Goal: Check status: Check status

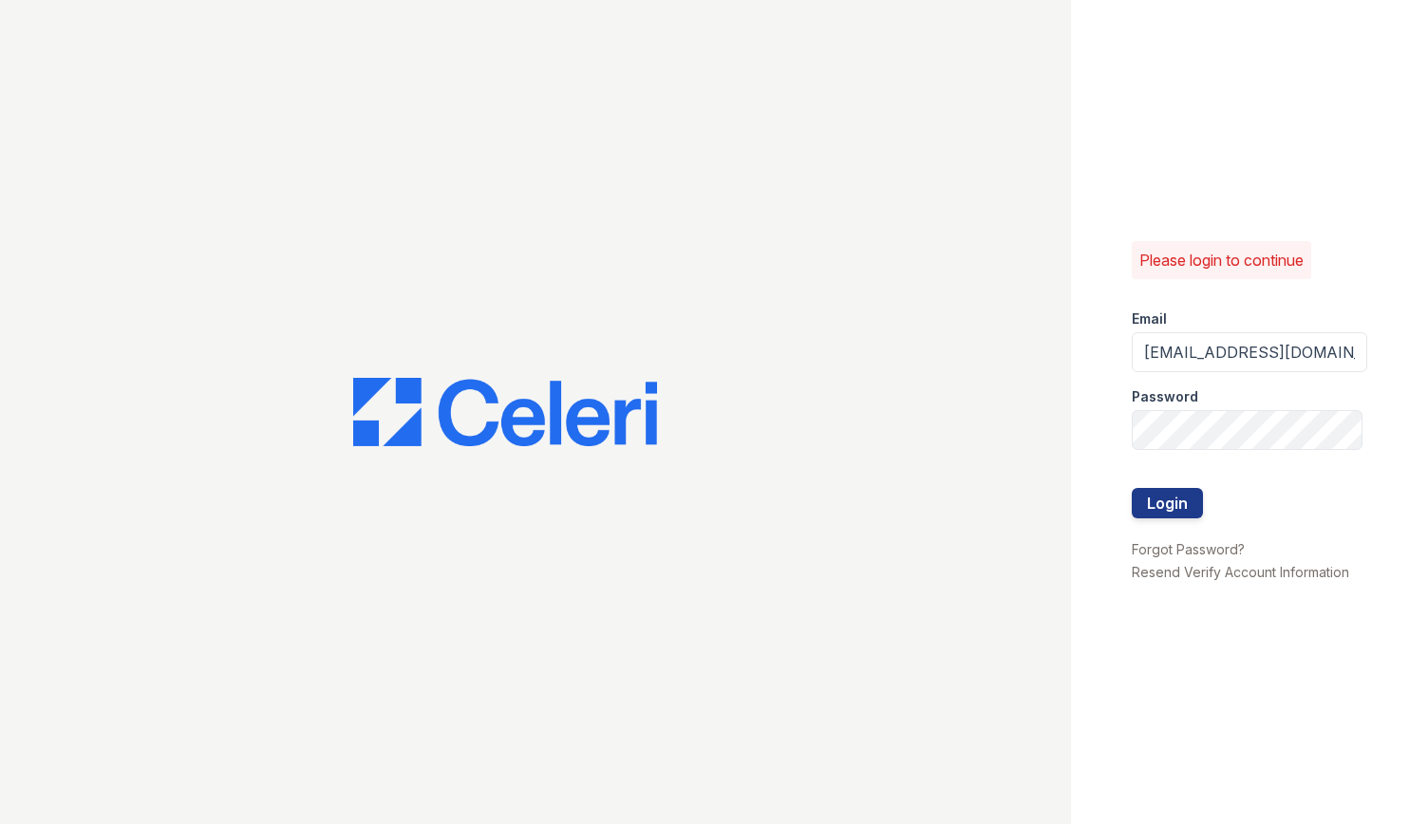
click at [1132, 488] on button "Login" at bounding box center [1167, 503] width 71 height 30
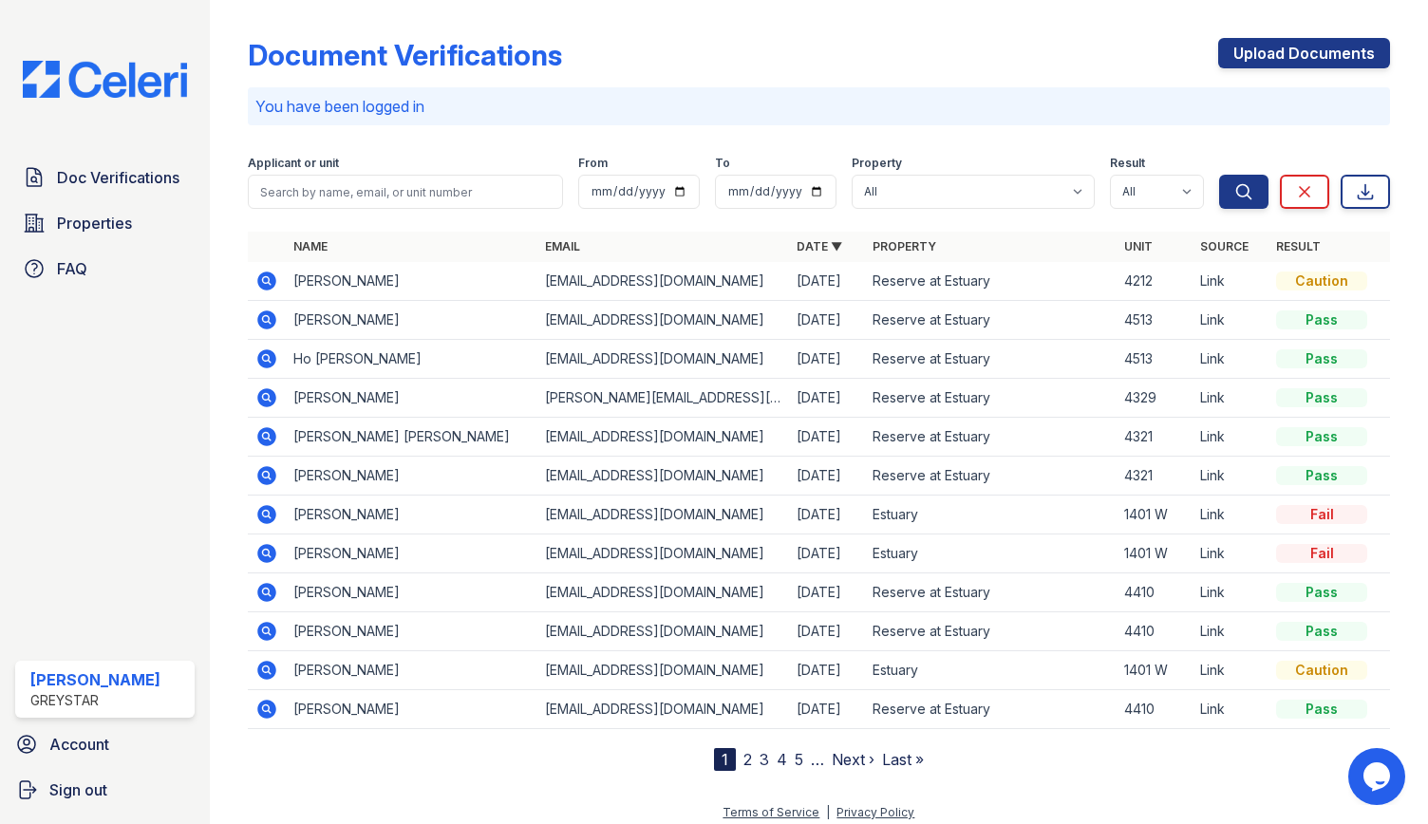
click at [267, 278] on icon at bounding box center [265, 279] width 5 height 5
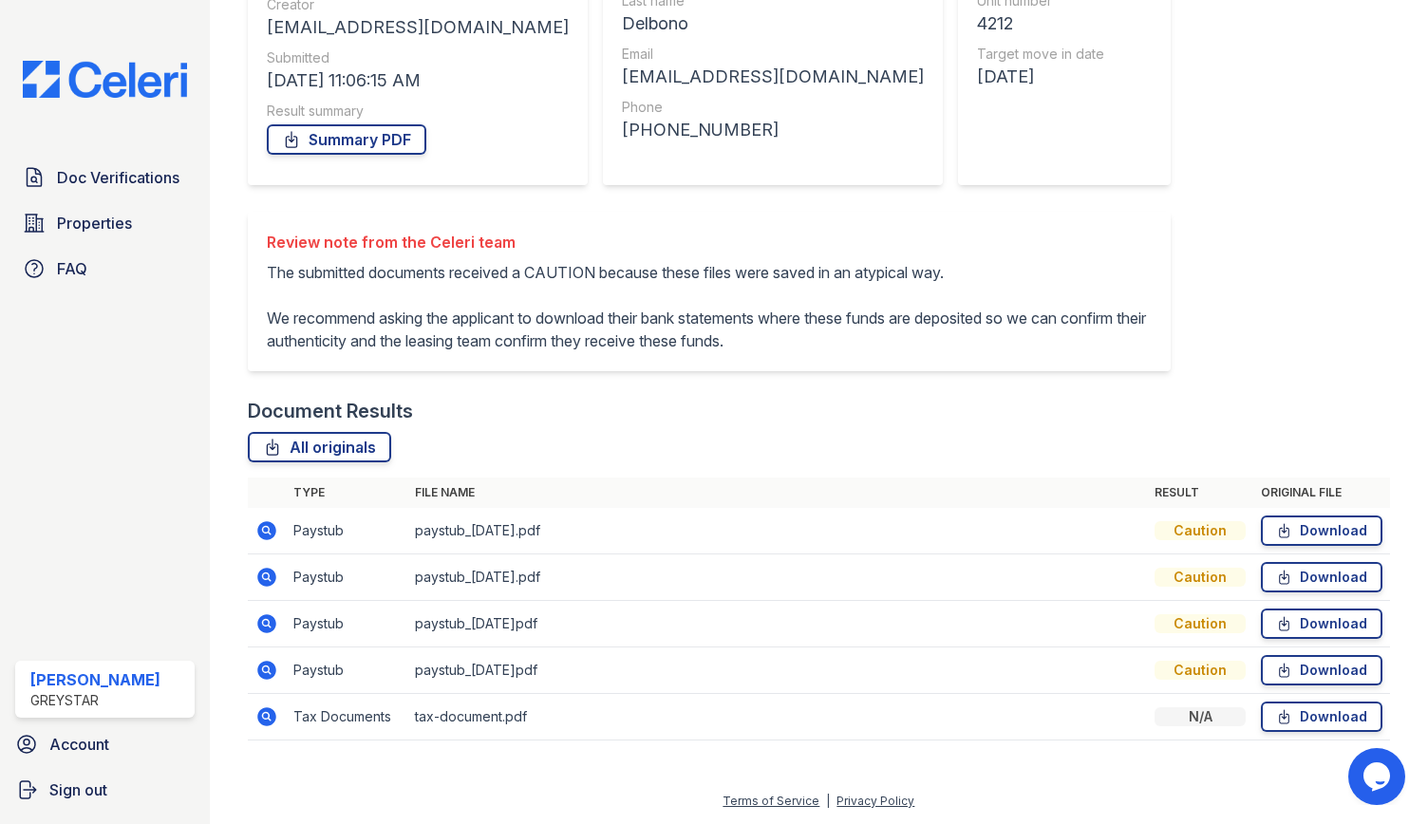
scroll to position [299, 0]
click at [268, 527] on icon at bounding box center [266, 530] width 19 height 19
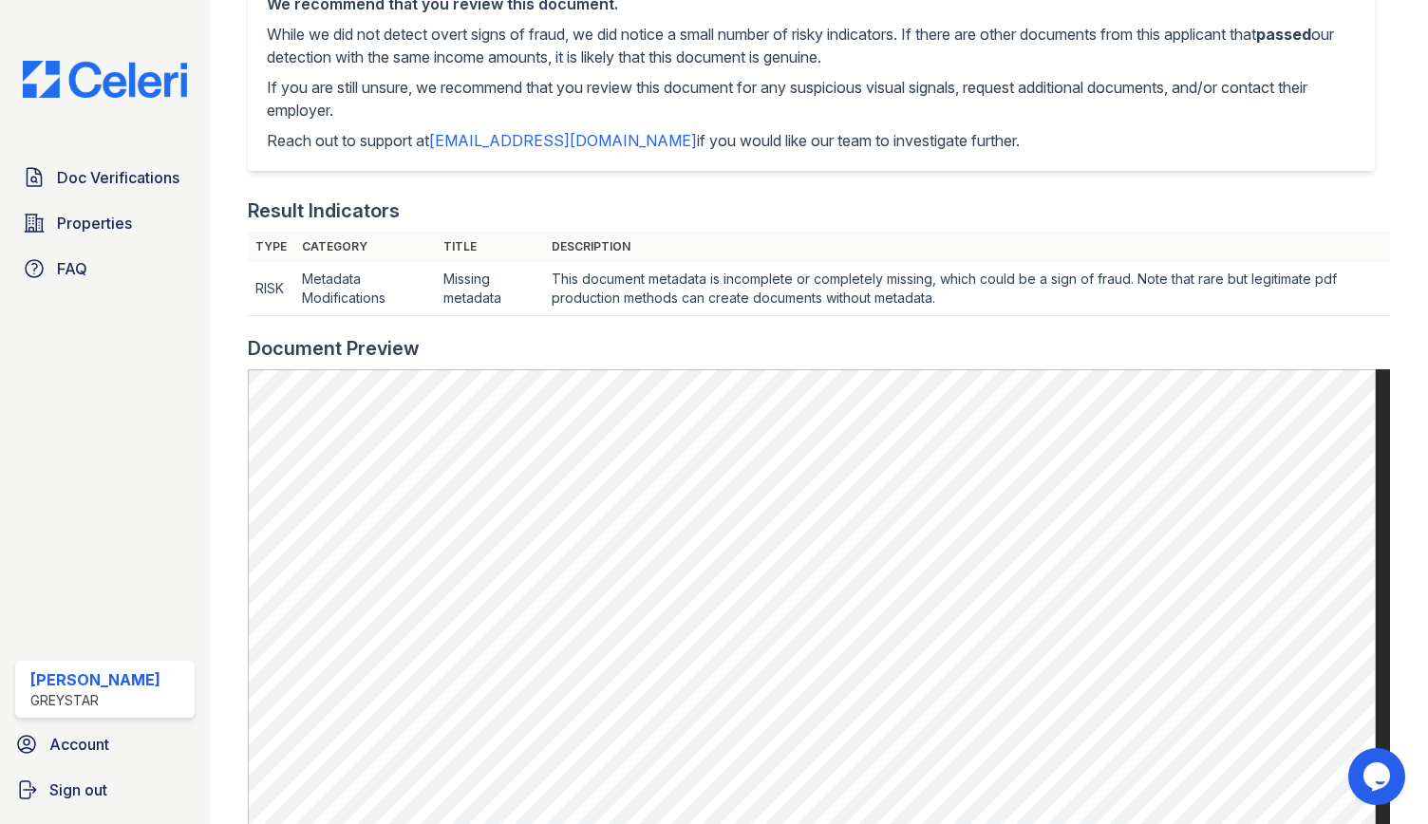
scroll to position [760, 0]
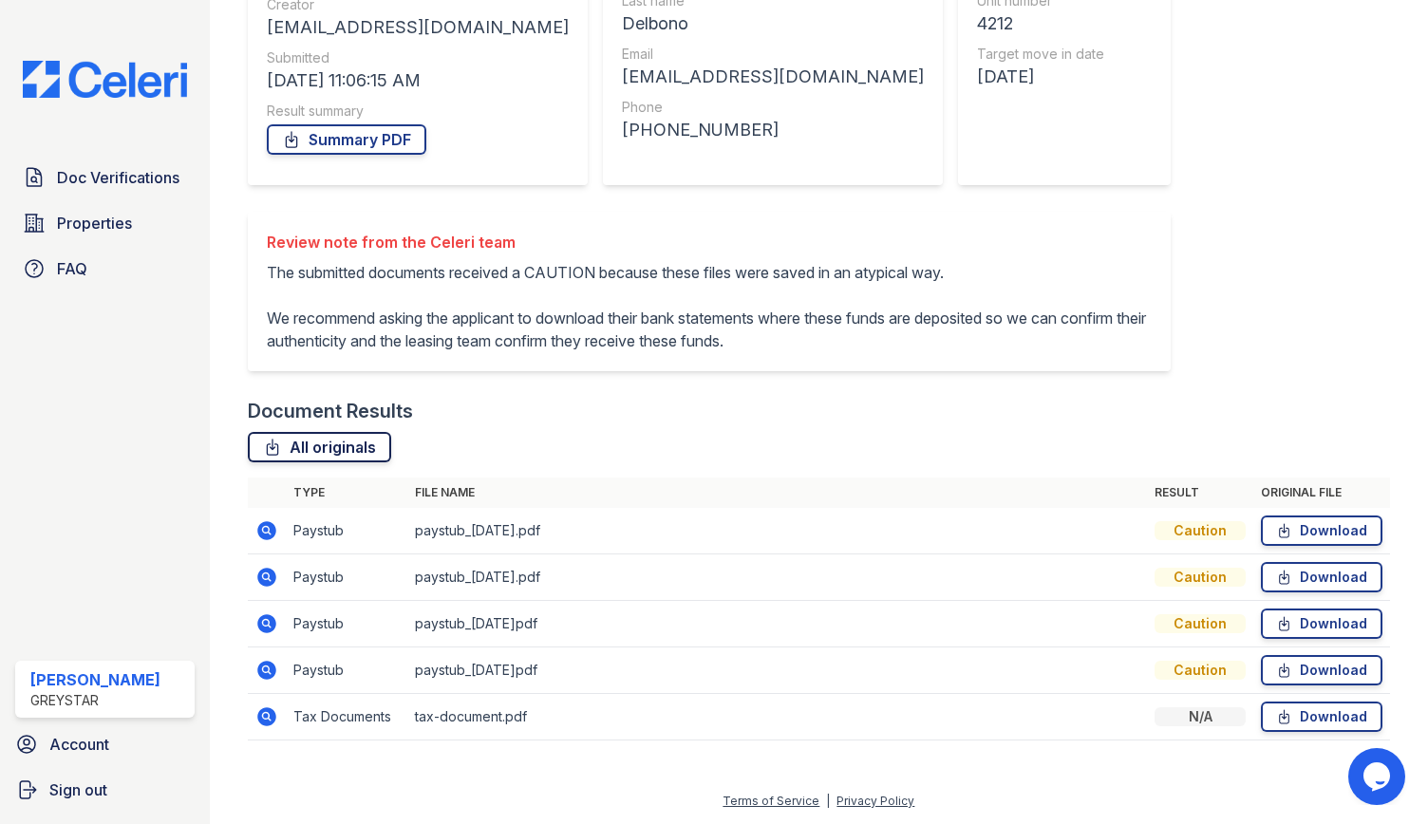
scroll to position [299, 0]
click at [269, 713] on icon at bounding box center [266, 716] width 19 height 19
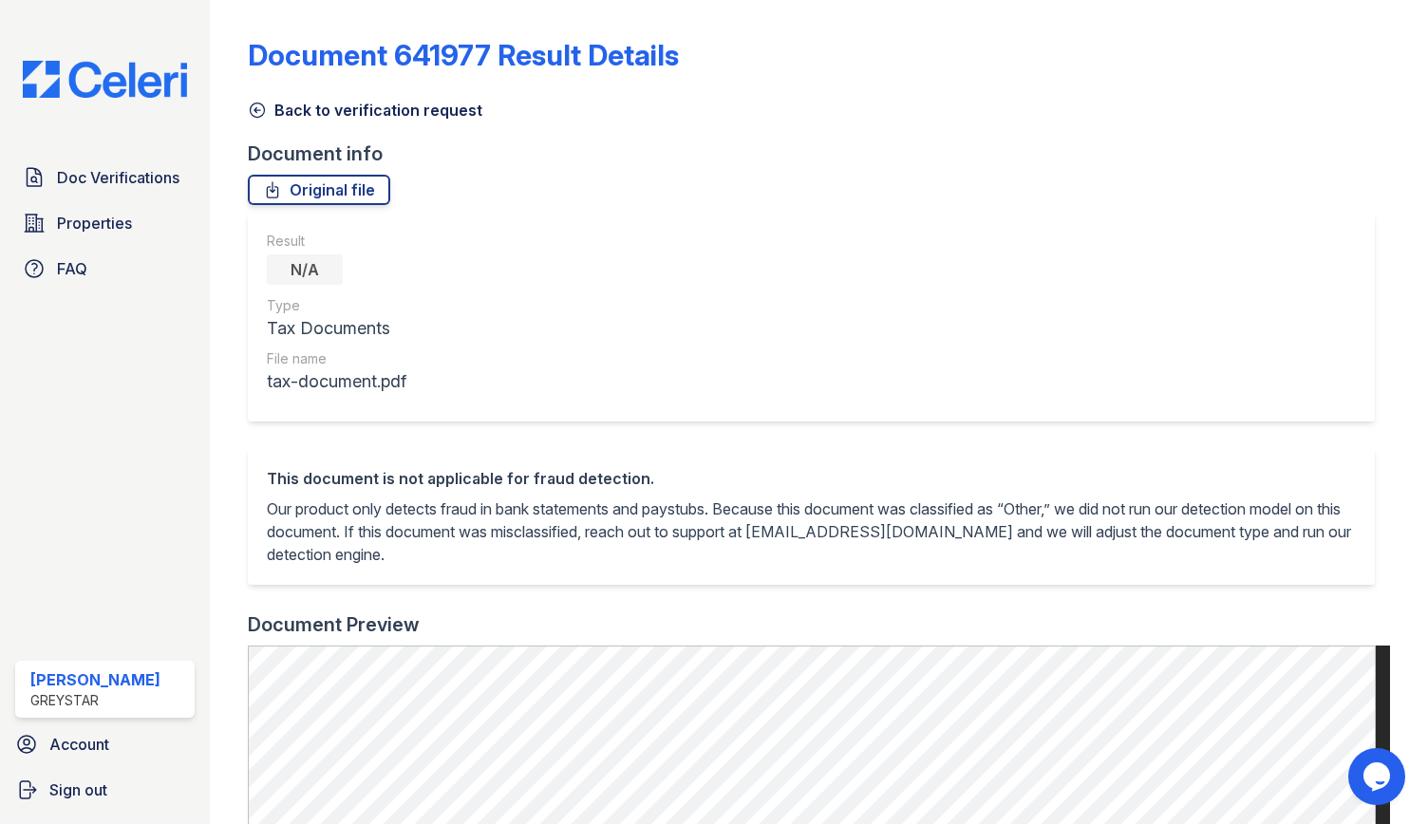
scroll to position [380, 0]
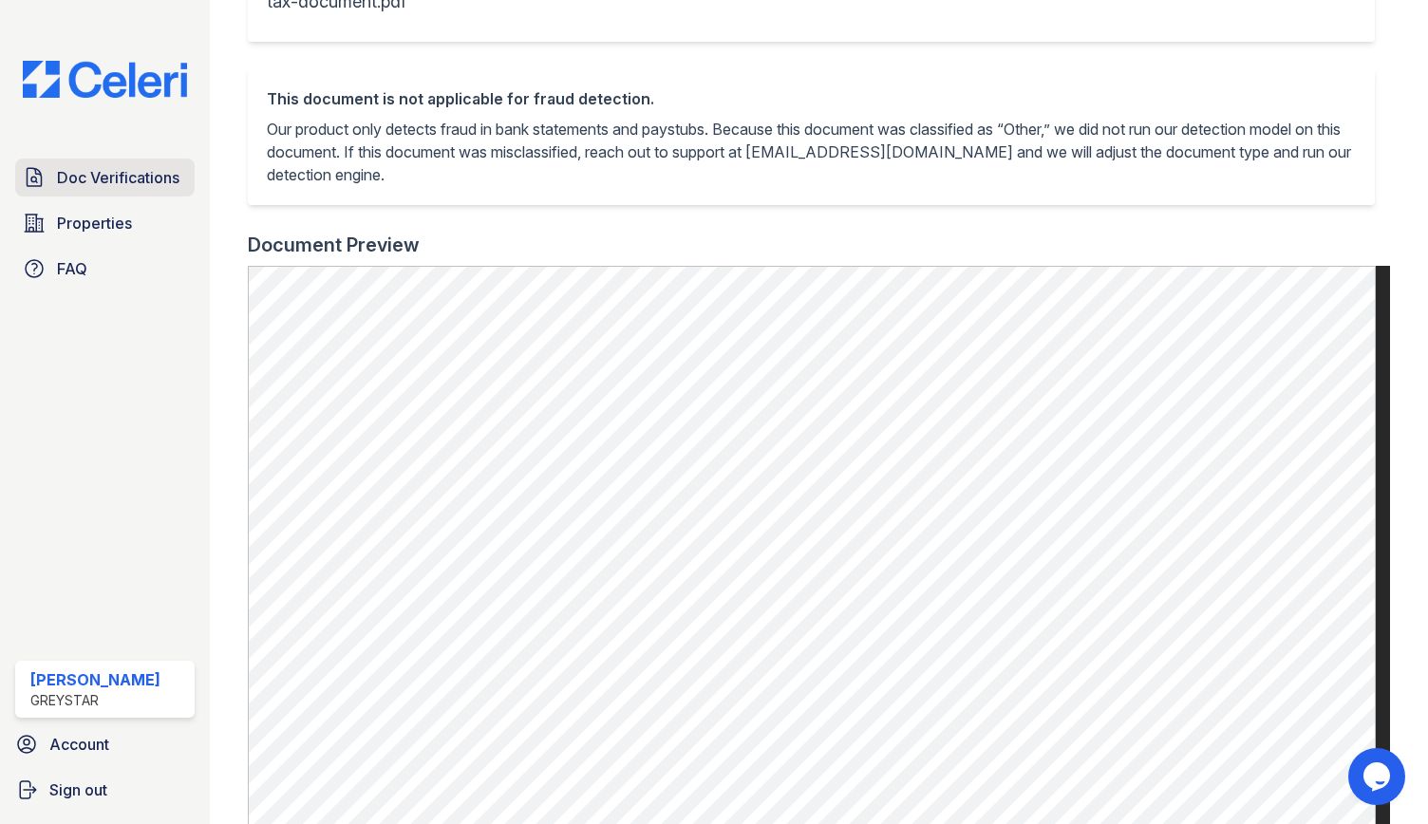
click at [98, 170] on span "Doc Verifications" at bounding box center [118, 177] width 122 height 23
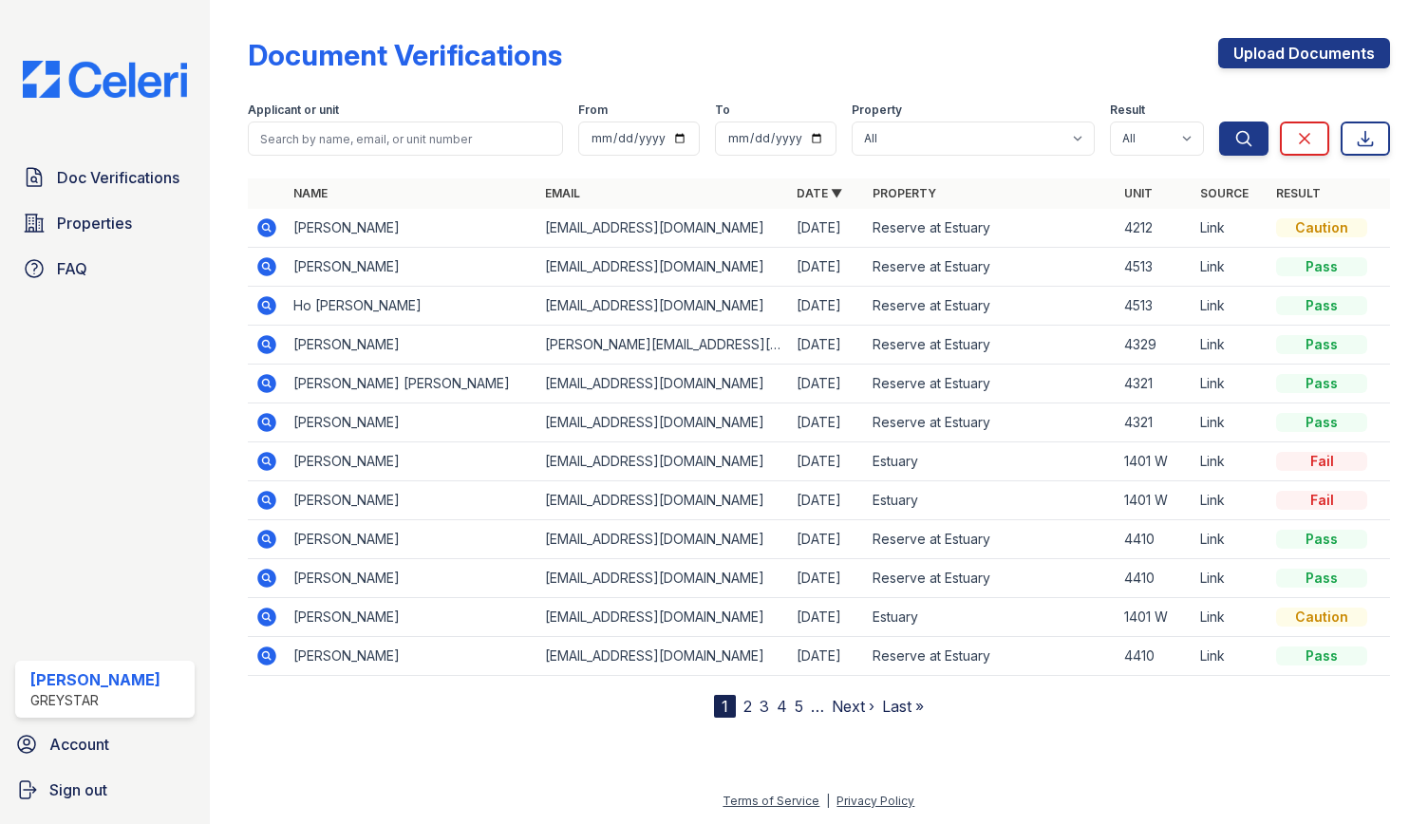
click at [266, 220] on icon at bounding box center [266, 227] width 19 height 19
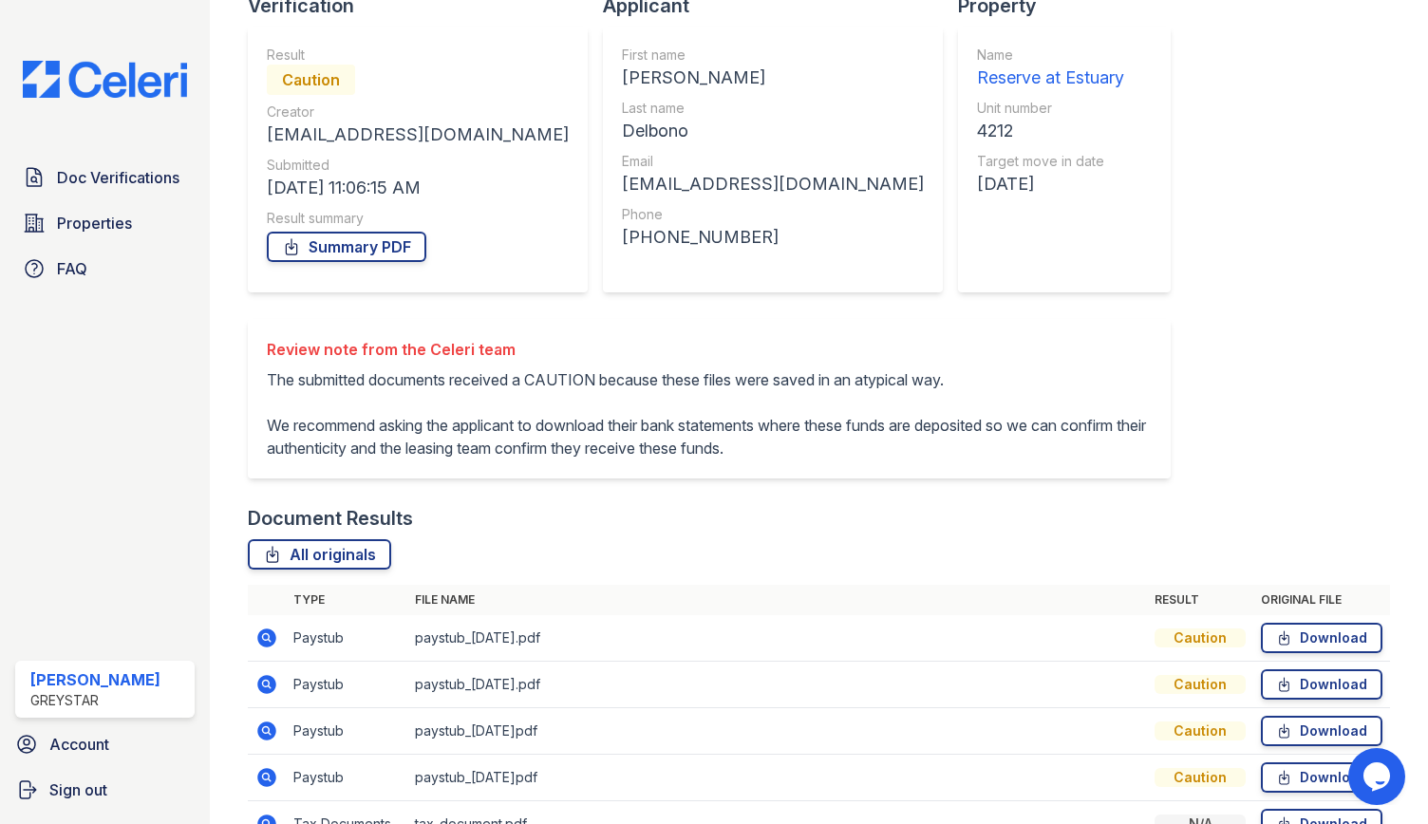
scroll to position [299, 0]
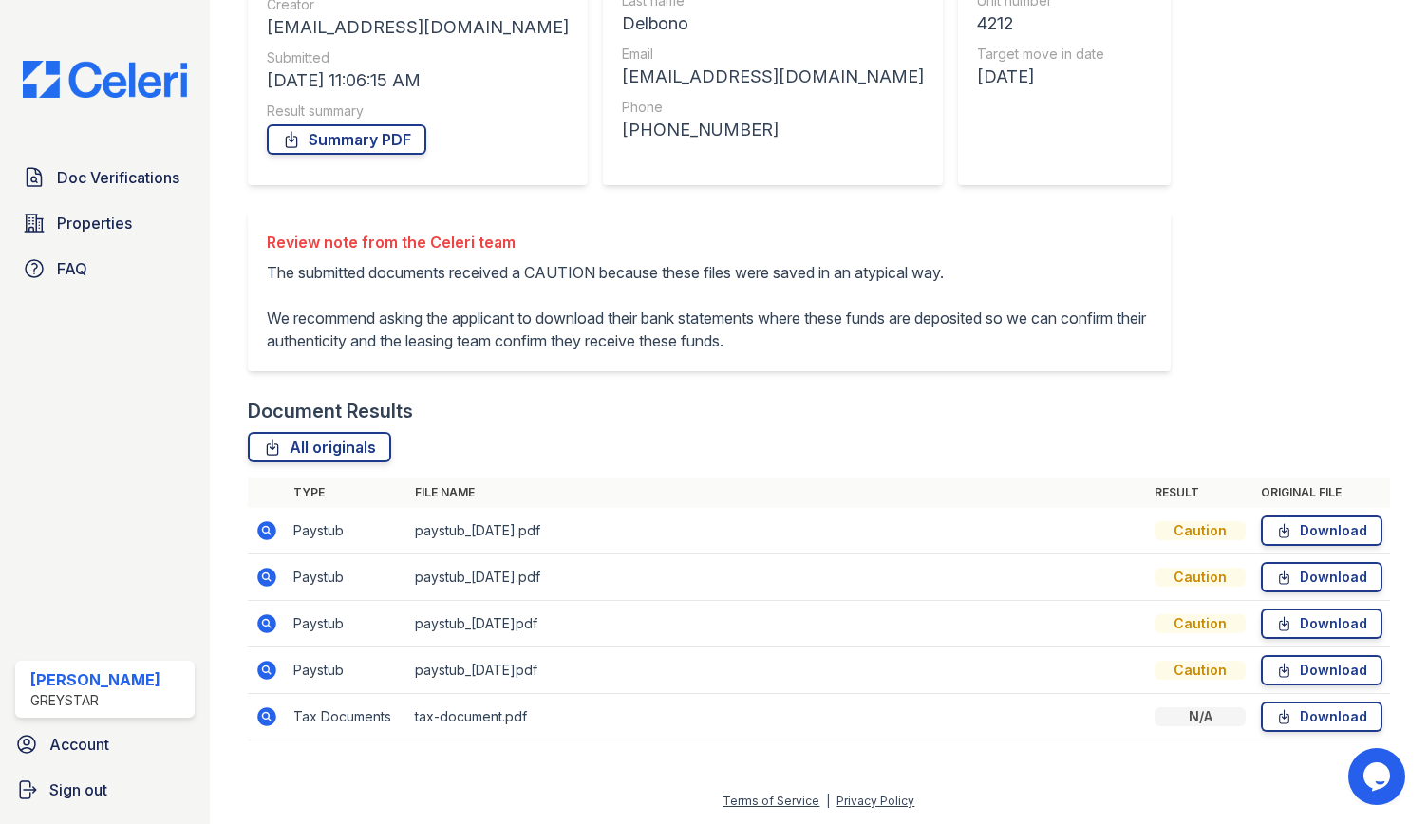
click at [270, 572] on icon at bounding box center [266, 577] width 19 height 19
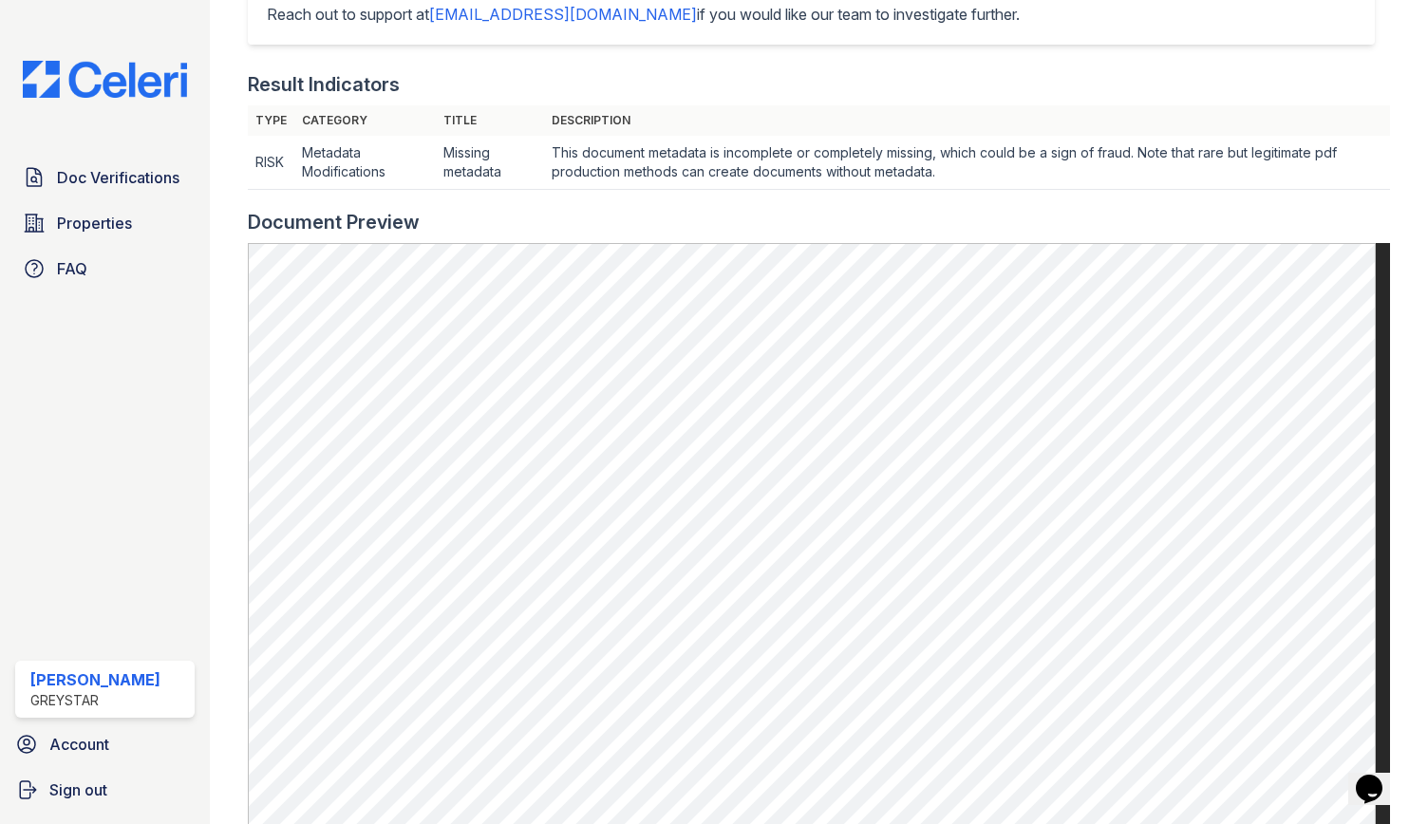
scroll to position [433, 0]
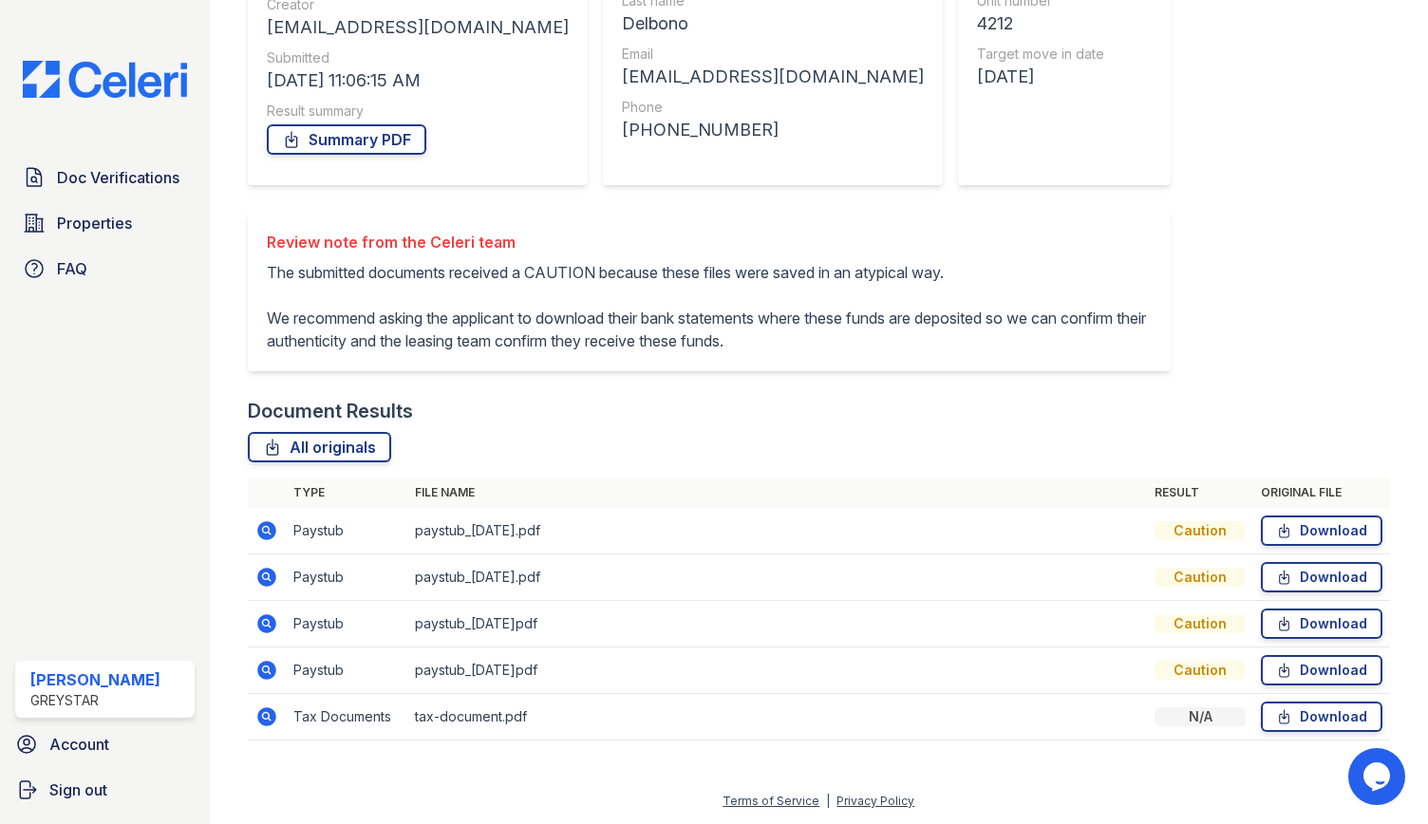
scroll to position [299, 0]
click at [273, 620] on icon at bounding box center [266, 623] width 19 height 19
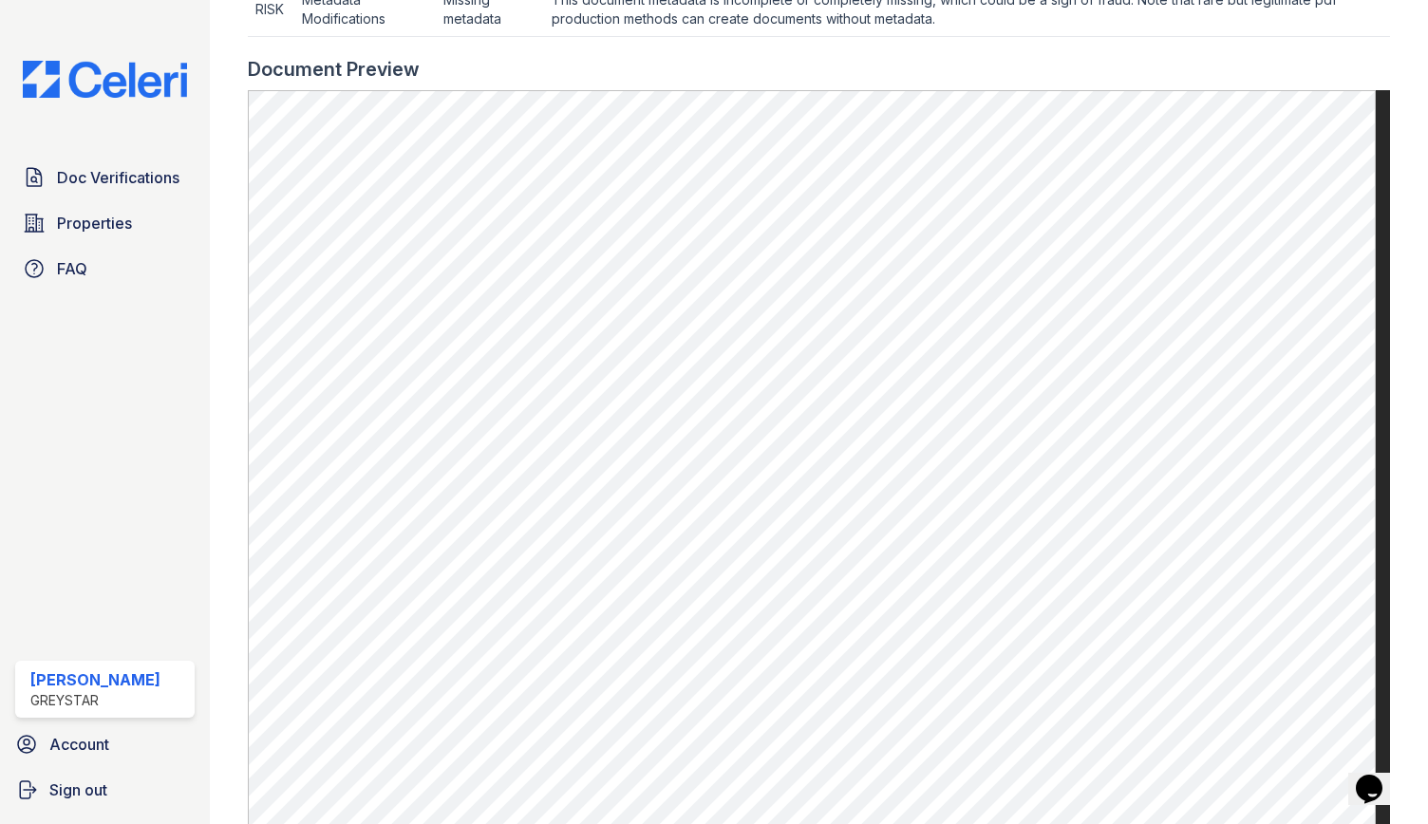
scroll to position [665, 0]
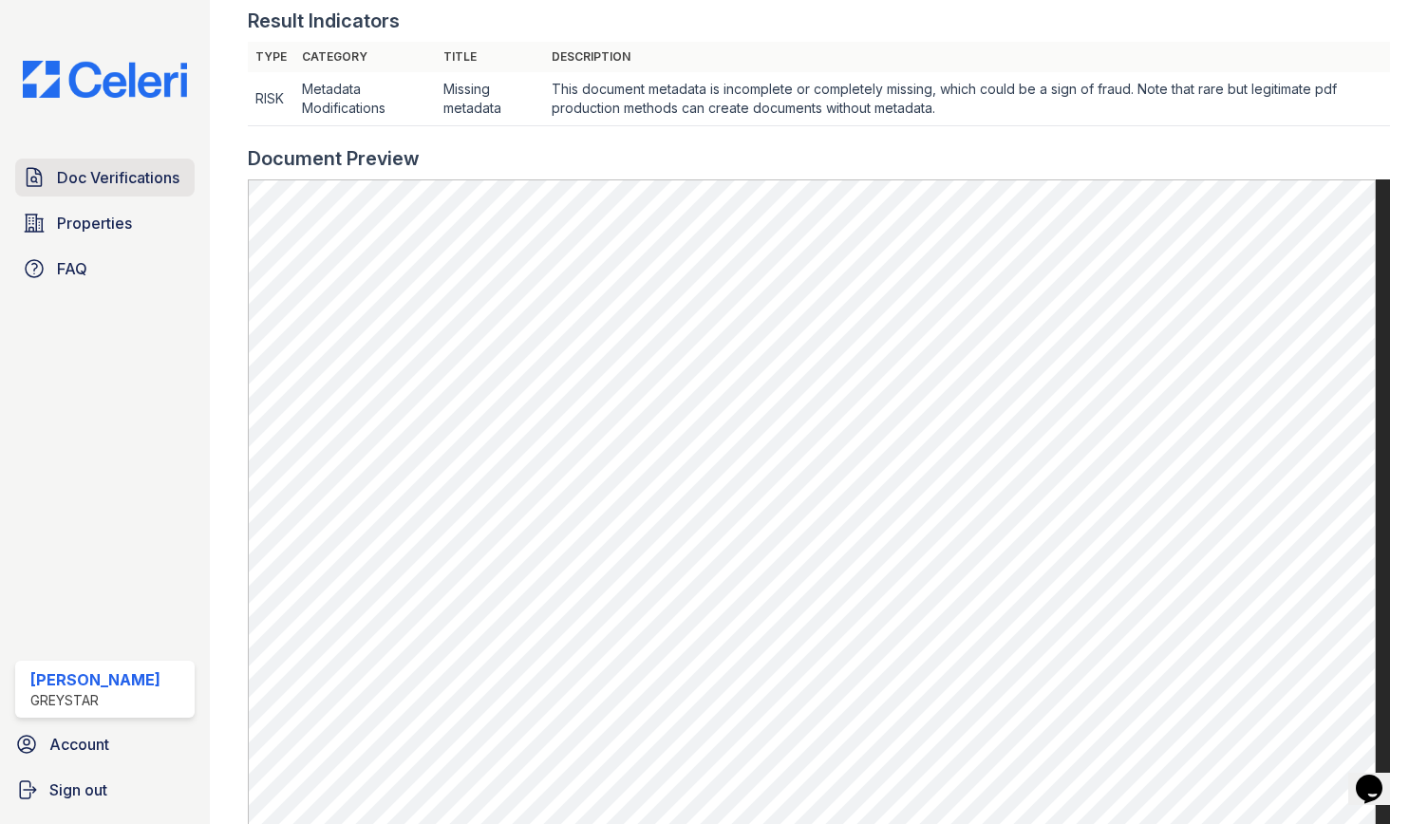
click at [83, 183] on span "Doc Verifications" at bounding box center [118, 177] width 122 height 23
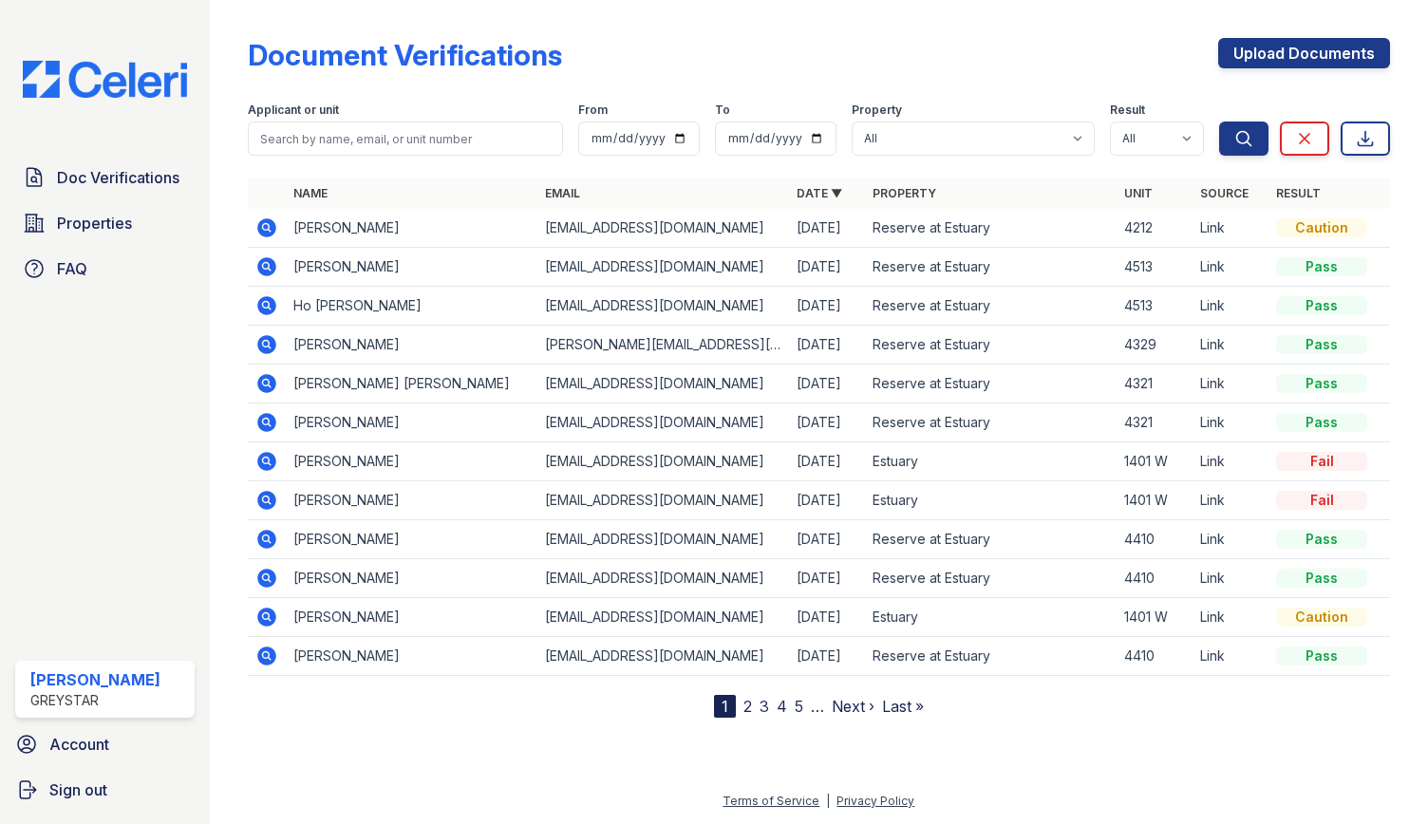
click at [347, 230] on td "Fernando Delbono" at bounding box center [412, 228] width 252 height 39
click at [271, 225] on icon at bounding box center [266, 227] width 19 height 19
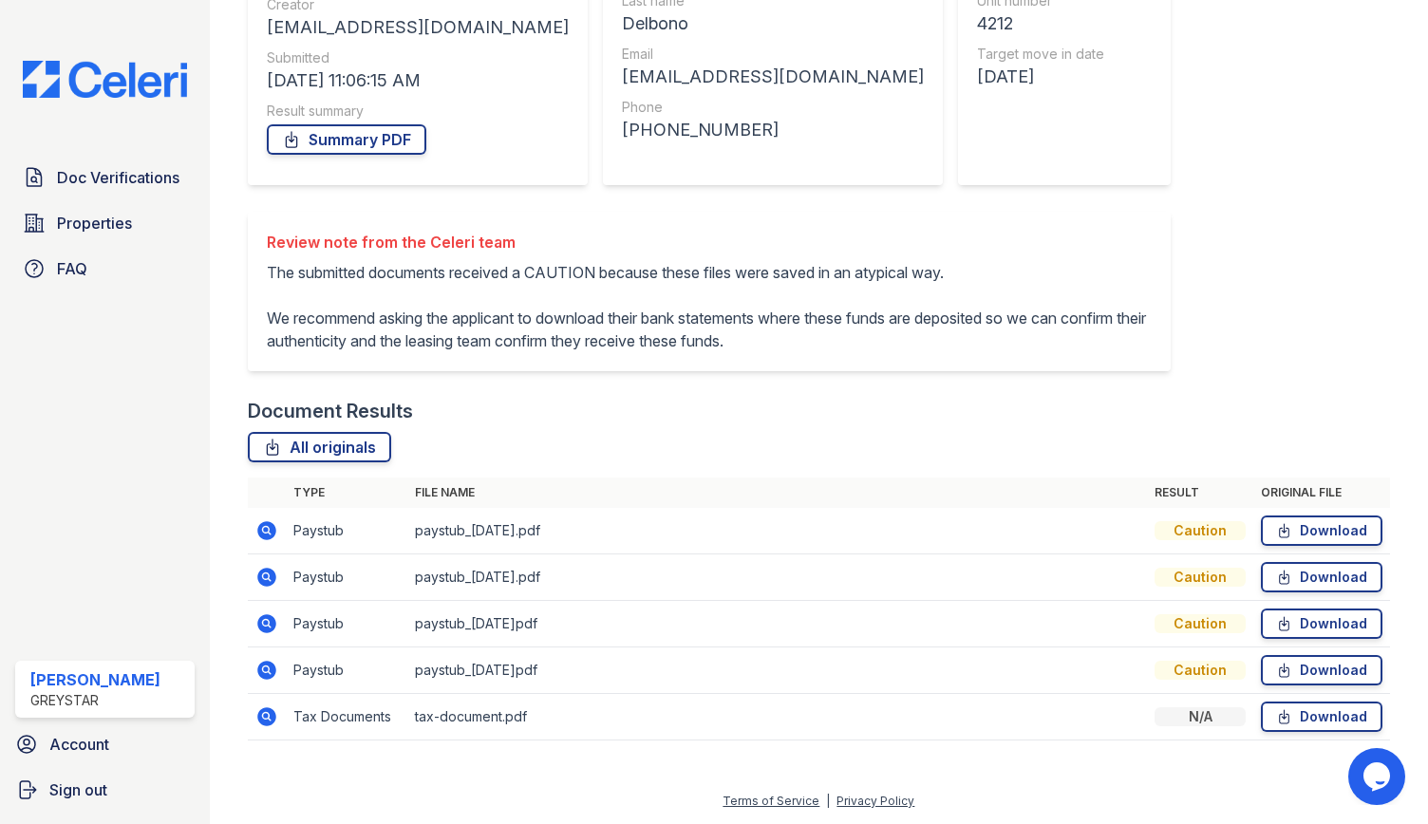
scroll to position [299, 0]
click at [272, 709] on icon at bounding box center [266, 716] width 23 height 23
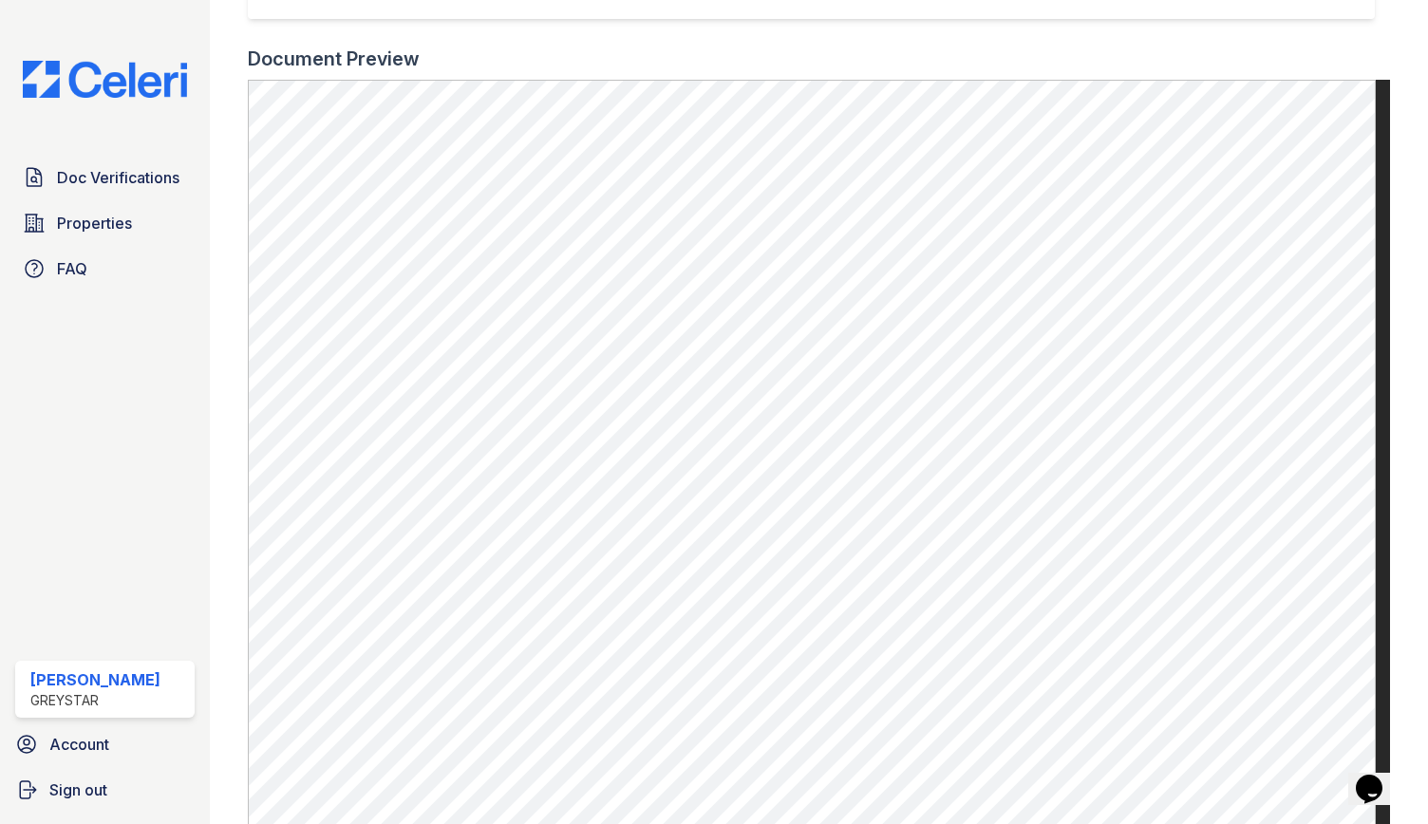
scroll to position [570, 0]
